Goal: Obtain resource: Download file/media

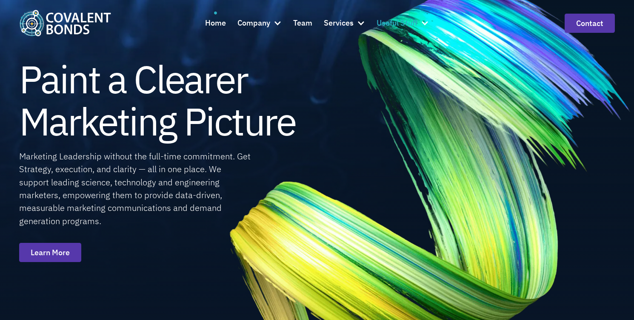
click at [427, 24] on div at bounding box center [425, 23] width 9 height 9
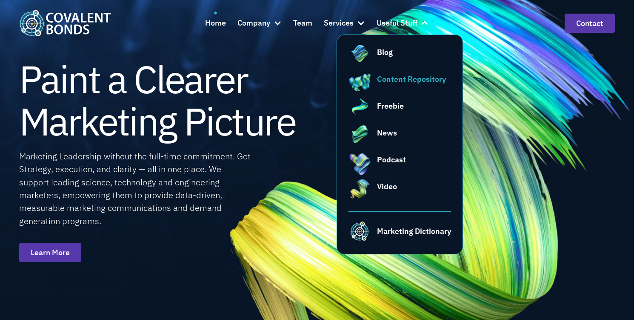
click at [416, 81] on div "Content Repository" at bounding box center [411, 78] width 69 height 11
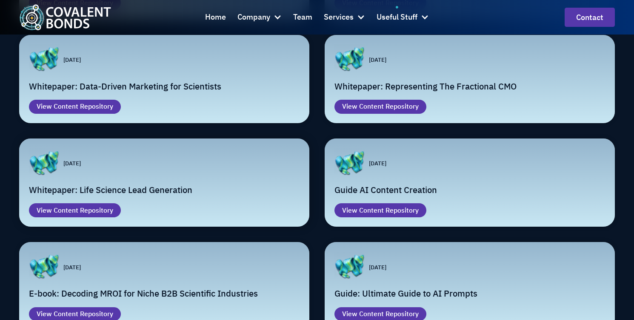
scroll to position [508, 0]
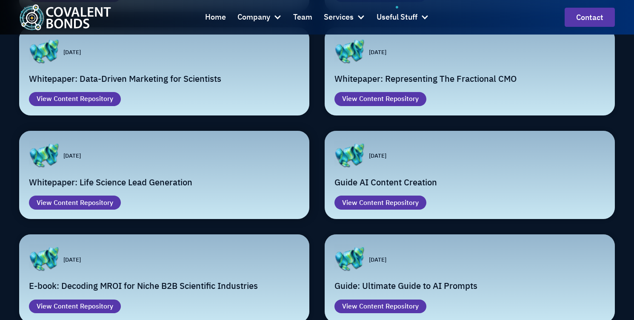
click at [213, 171] on div "Email Form" at bounding box center [192, 155] width 215 height 31
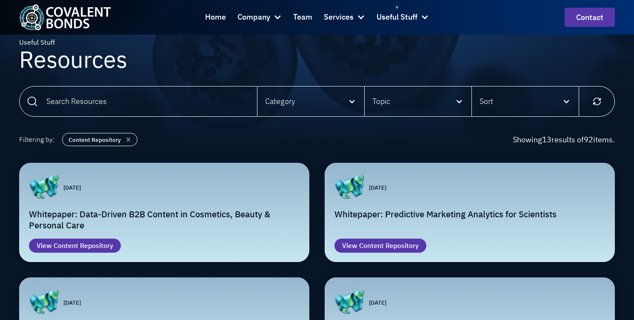
scroll to position [18, 0]
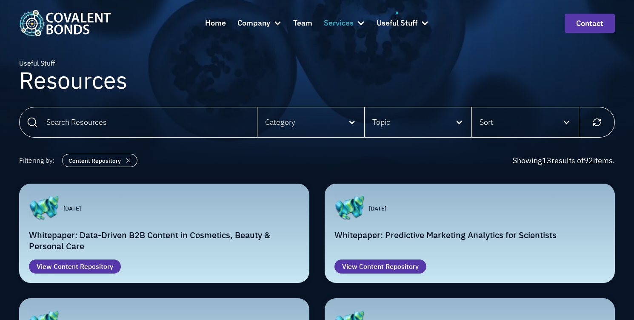
click at [360, 23] on div at bounding box center [361, 23] width 9 height 9
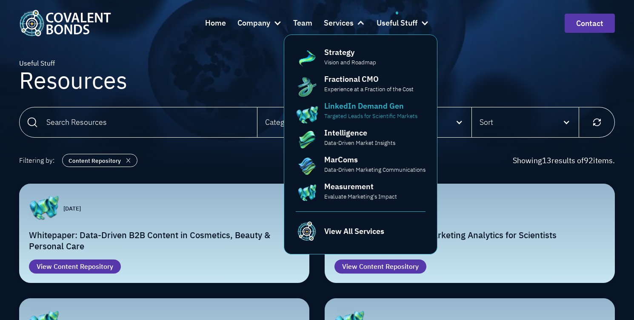
click at [361, 118] on p "Targeted Leads for Scientific Markets" at bounding box center [370, 116] width 93 height 9
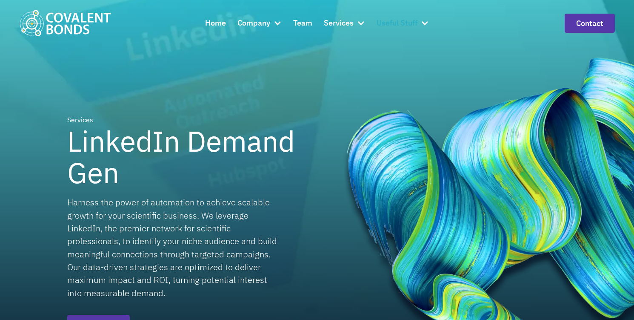
click at [426, 21] on div at bounding box center [425, 23] width 9 height 9
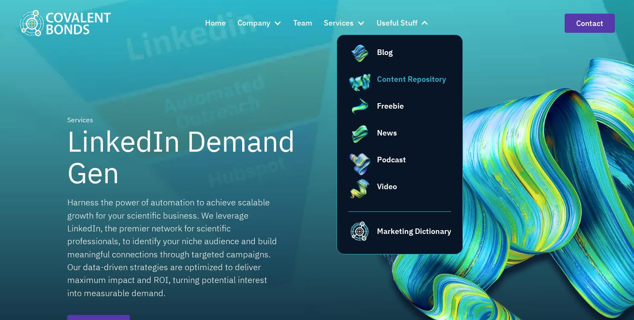
click at [407, 81] on div "Content Repository" at bounding box center [411, 78] width 69 height 11
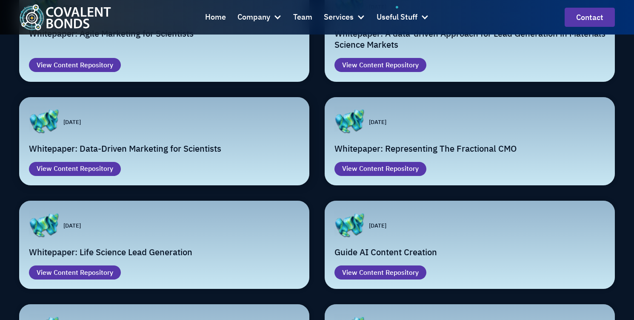
scroll to position [454, 0]
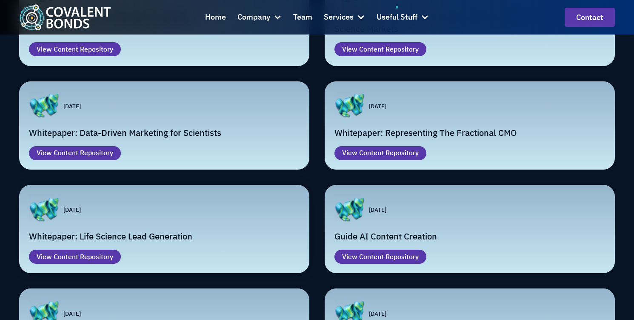
click at [238, 219] on div "Email Form" at bounding box center [192, 210] width 215 height 31
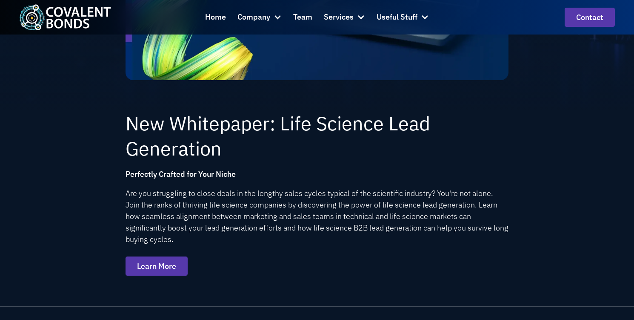
scroll to position [347, 0]
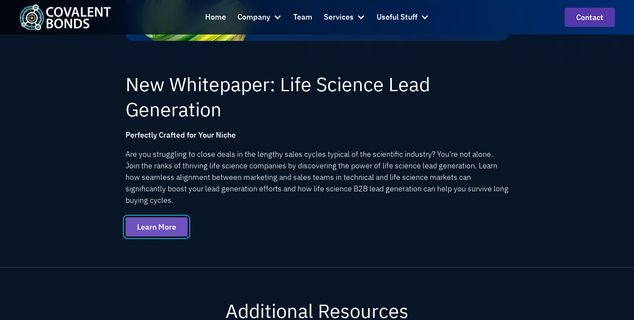
click at [149, 225] on link "Learn More" at bounding box center [157, 226] width 62 height 19
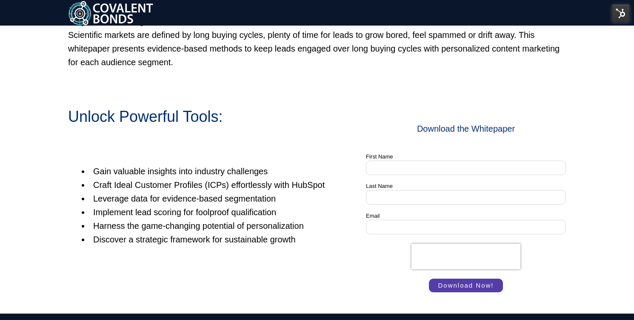
scroll to position [541, 0]
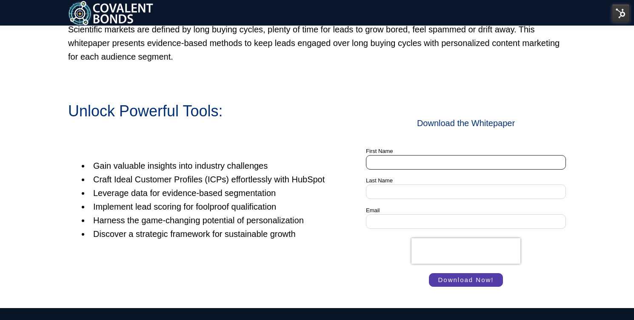
click at [414, 161] on input "First Name" at bounding box center [466, 162] width 200 height 14
click at [383, 251] on div at bounding box center [466, 251] width 200 height 26
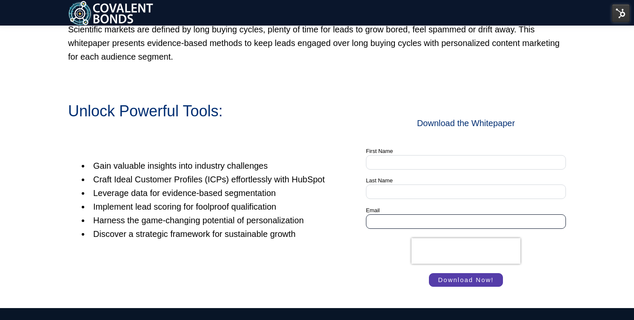
click at [387, 218] on input "Email *" at bounding box center [466, 221] width 200 height 14
click at [594, 212] on div "Unlock Powerful Tools: Basic Content Gain valuable insights into industry chall…" at bounding box center [317, 192] width 634 height 231
click at [406, 216] on input "Email *" at bounding box center [466, 221] width 200 height 14
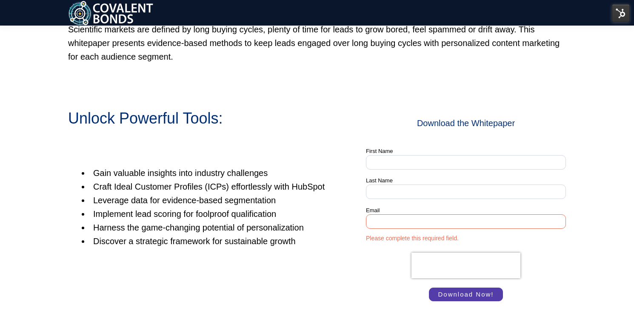
click at [591, 213] on div "Unlock Powerful Tools: Basic Content Gain valuable insights into industry chall…" at bounding box center [317, 199] width 634 height 245
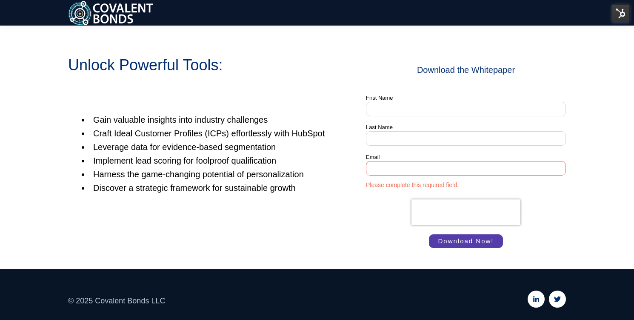
scroll to position [608, 0]
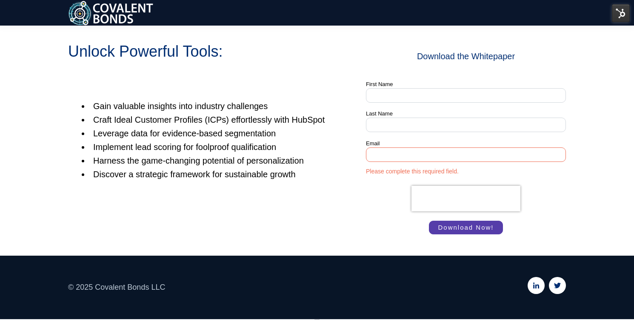
click at [544, 200] on div at bounding box center [466, 199] width 200 height 26
drag, startPoint x: 387, startPoint y: 173, endPoint x: 378, endPoint y: 169, distance: 10.3
click at [378, 169] on label "Please complete this required field." at bounding box center [466, 170] width 200 height 9
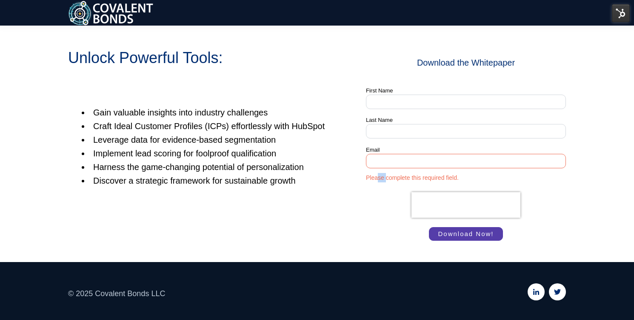
scroll to position [600, 0]
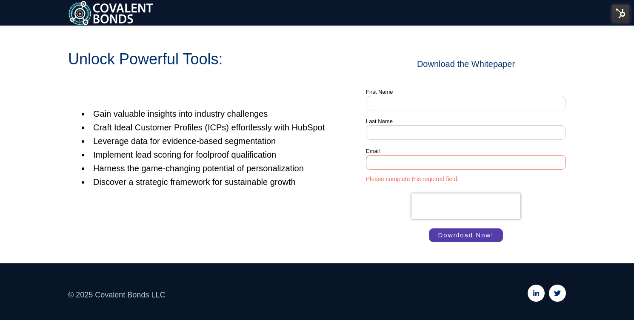
click at [357, 208] on div "Unlock Powerful Tools: Basic Content Gain valuable insights into industry chall…" at bounding box center [317, 130] width 498 height 224
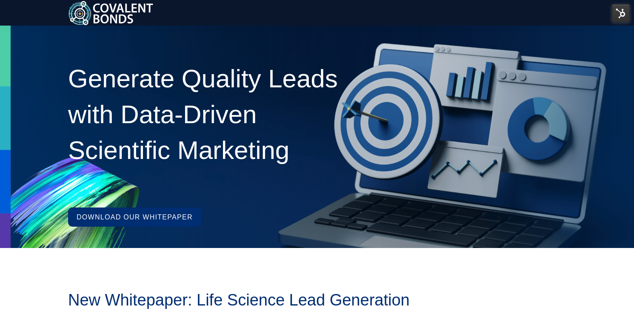
scroll to position [0, 0]
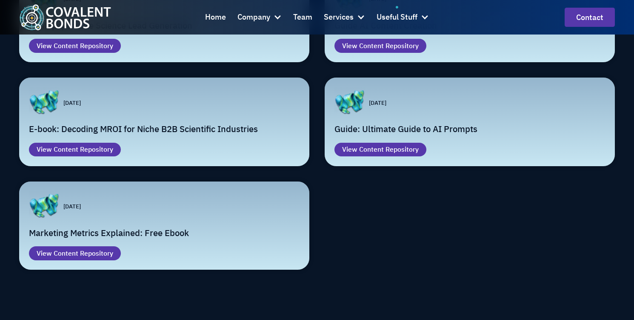
scroll to position [671, 0]
